Goal: Task Accomplishment & Management: Manage account settings

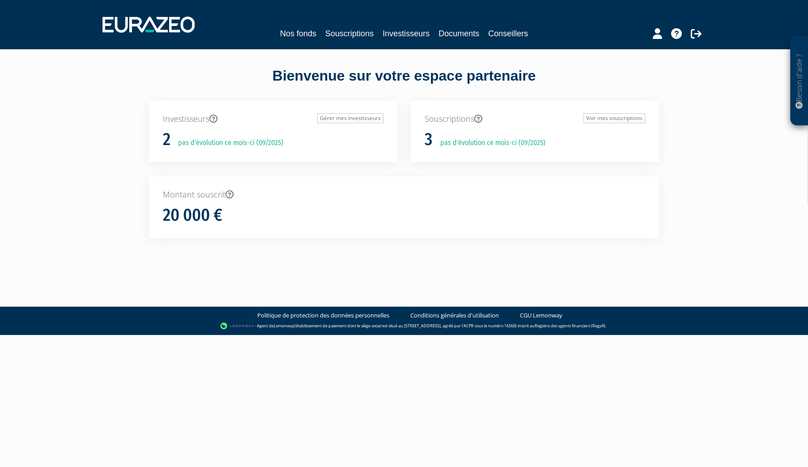
click at [265, 144] on p "pas d'évolution ce mois-ci (09/2025)" at bounding box center [227, 143] width 111 height 10
click at [331, 114] on link "Gérer mes investisseurs" at bounding box center [350, 118] width 66 height 10
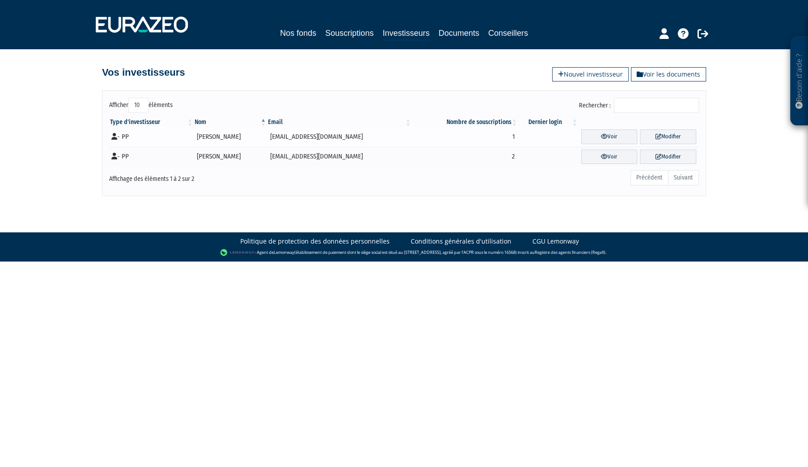
drag, startPoint x: 510, startPoint y: 157, endPoint x: 317, endPoint y: 144, distance: 193.3
click at [317, 143] on tbody "- PP [PERSON_NAME] [EMAIL_ADDRESS][DOMAIN_NAME] 1 Voir Modifier - PP [PERSON_NA…" at bounding box center [404, 147] width 590 height 40
click at [421, 193] on div "Afficher 10 25 50 100 éléments Rechercher : Type d'investisseur Nom Email Nombr…" at bounding box center [404, 143] width 604 height 106
click at [602, 159] on link "Voir" at bounding box center [609, 156] width 56 height 15
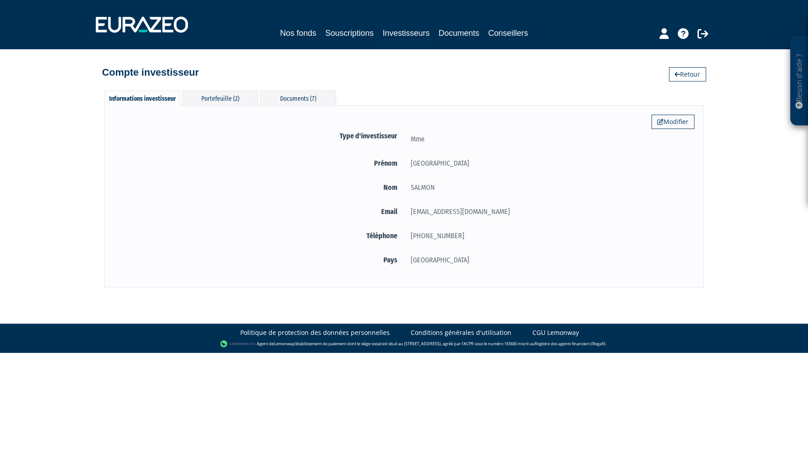
click at [211, 106] on div "Modifier Type d'investisseur Mme Prénom FLORENCE Nom SALMON" at bounding box center [404, 196] width 600 height 182
click at [211, 103] on div "Portefeuille (2)" at bounding box center [220, 97] width 76 height 15
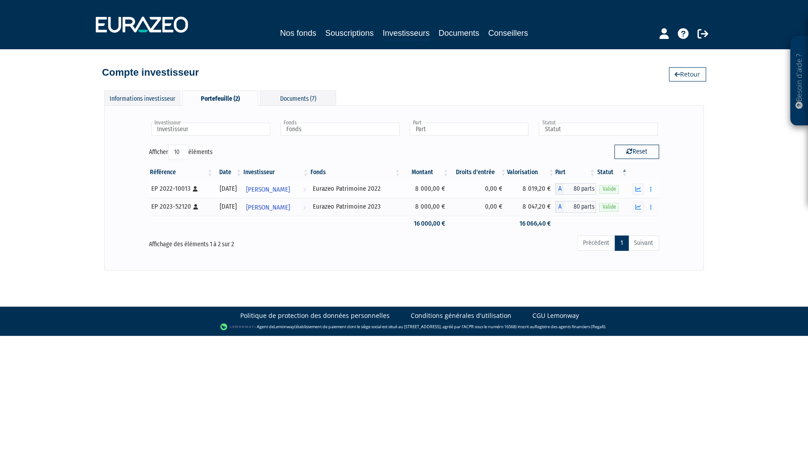
drag, startPoint x: 541, startPoint y: 211, endPoint x: 515, endPoint y: 191, distance: 32.1
click at [515, 191] on tbody "EP 2022-10013 [Français] Personne physique 30/12/2022 DOMINIQUE SALMON Voir l'i…" at bounding box center [404, 205] width 510 height 51
